Goal: Task Accomplishment & Management: Manage account settings

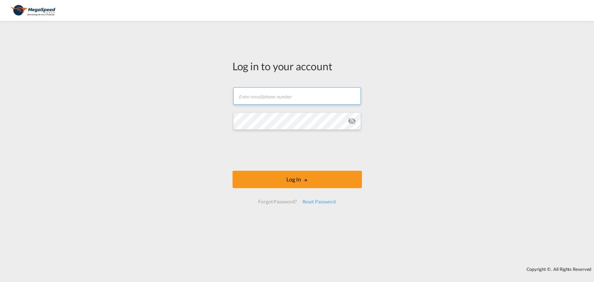
drag, startPoint x: 0, startPoint y: 0, endPoint x: 295, endPoint y: 96, distance: 310.4
click at [295, 96] on input "text" at bounding box center [297, 95] width 128 height 17
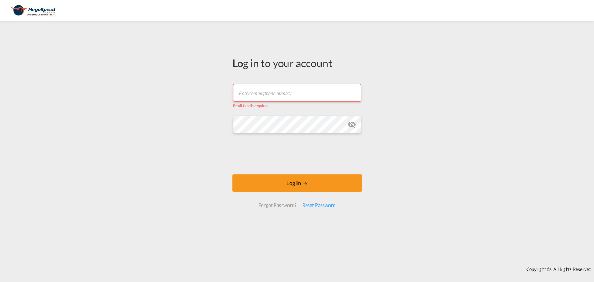
type input "[PERSON_NAME][EMAIL_ADDRESS][DOMAIN_NAME]"
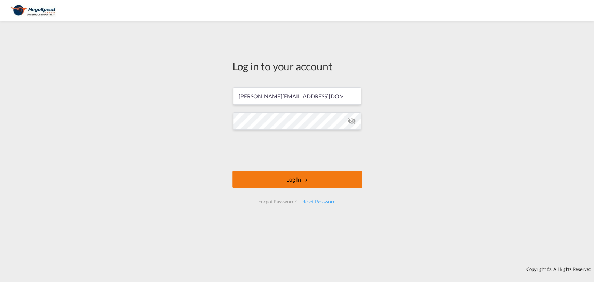
drag, startPoint x: 301, startPoint y: 185, endPoint x: 306, endPoint y: 179, distance: 8.2
click at [302, 185] on button "Log In" at bounding box center [296, 179] width 129 height 17
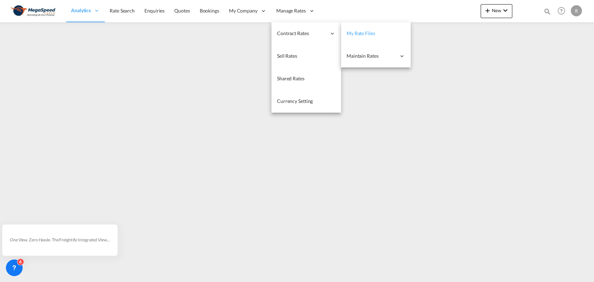
click at [363, 39] on link "My Rate Files" at bounding box center [376, 33] width 70 height 23
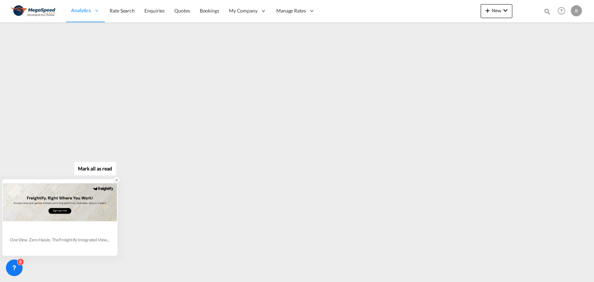
click at [114, 180] on icon at bounding box center [116, 180] width 5 height 5
